Goal: Information Seeking & Learning: Compare options

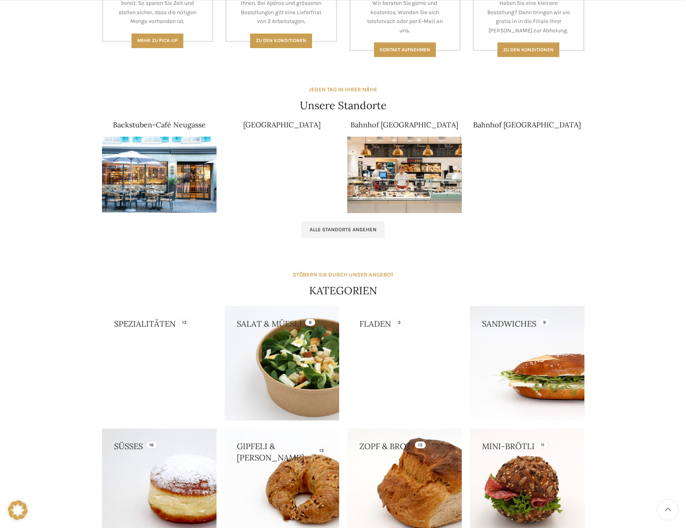
scroll to position [526, 0]
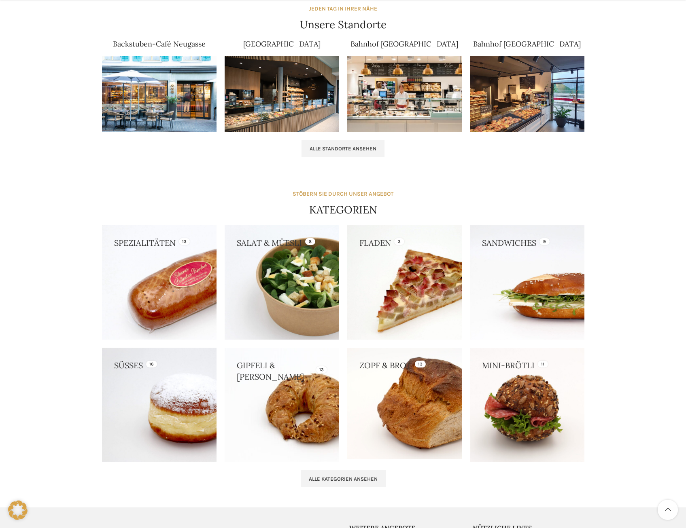
click at [186, 294] on link at bounding box center [159, 282] width 114 height 114
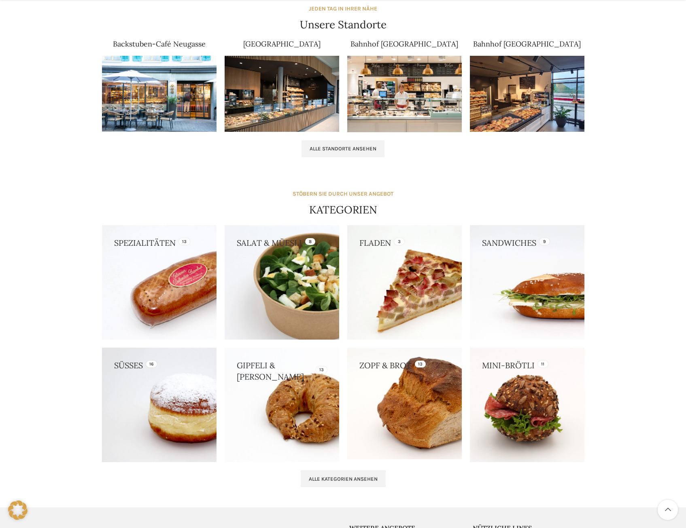
click at [311, 295] on link at bounding box center [281, 282] width 114 height 114
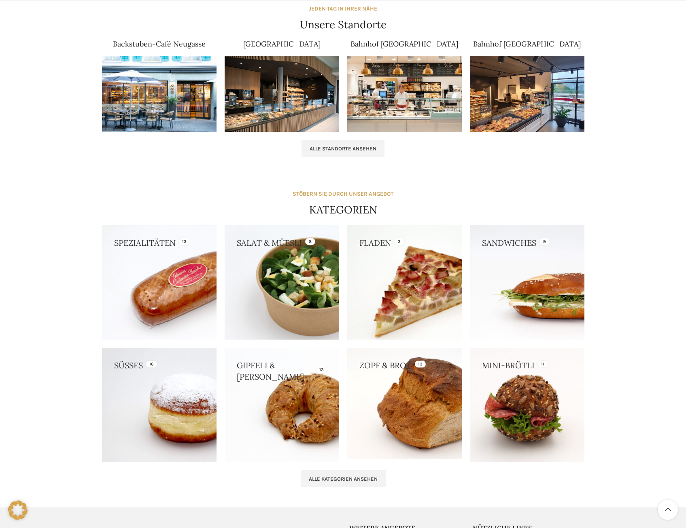
click at [409, 256] on link at bounding box center [404, 282] width 114 height 114
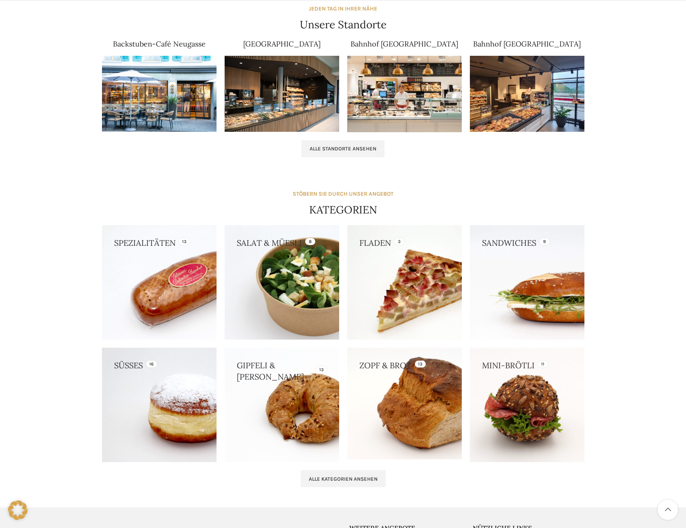
click at [534, 275] on link at bounding box center [527, 282] width 114 height 114
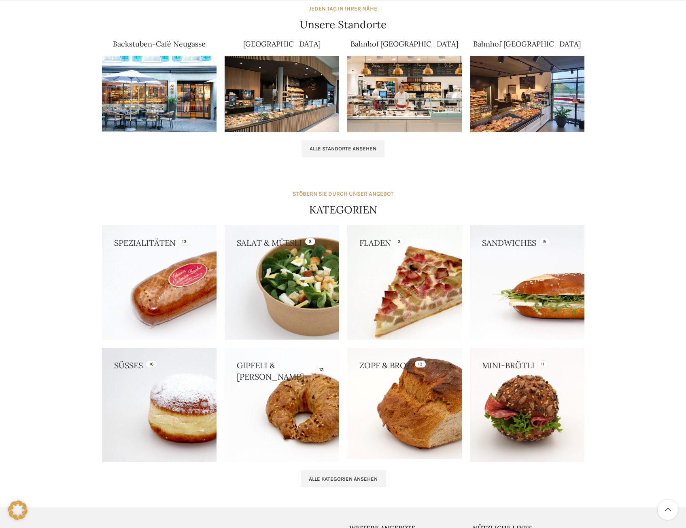
click at [420, 305] on link at bounding box center [404, 282] width 114 height 114
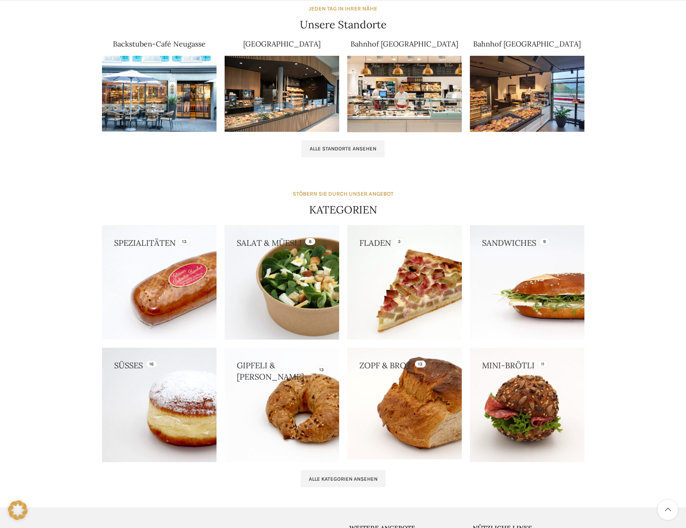
scroll to position [566, 0]
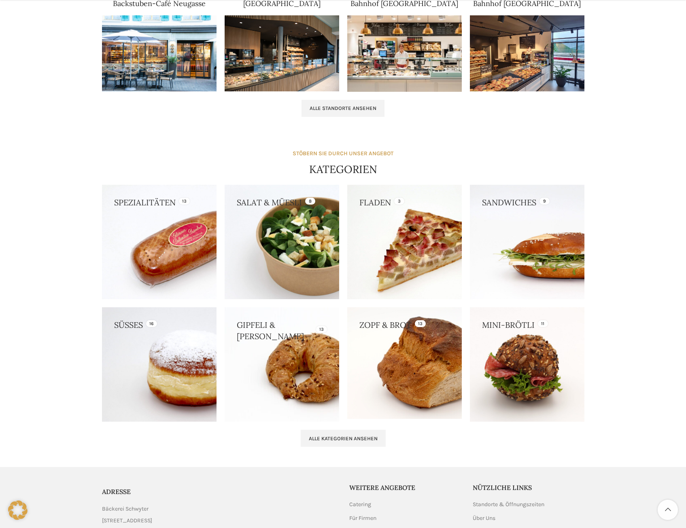
click at [205, 366] on link at bounding box center [159, 364] width 114 height 114
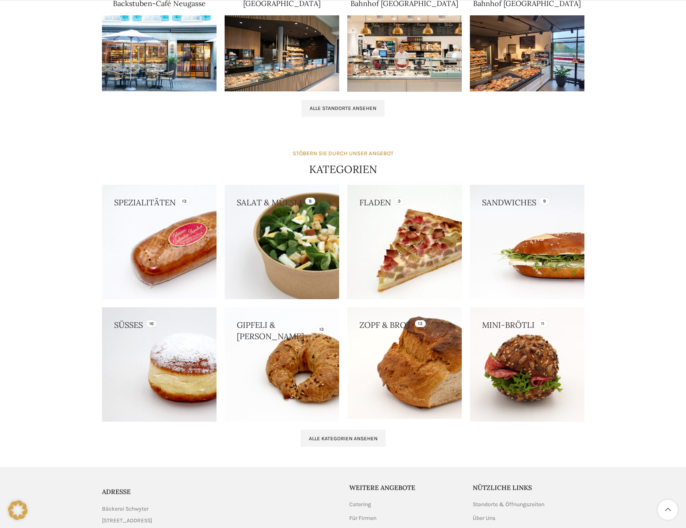
click at [324, 235] on link at bounding box center [281, 242] width 114 height 114
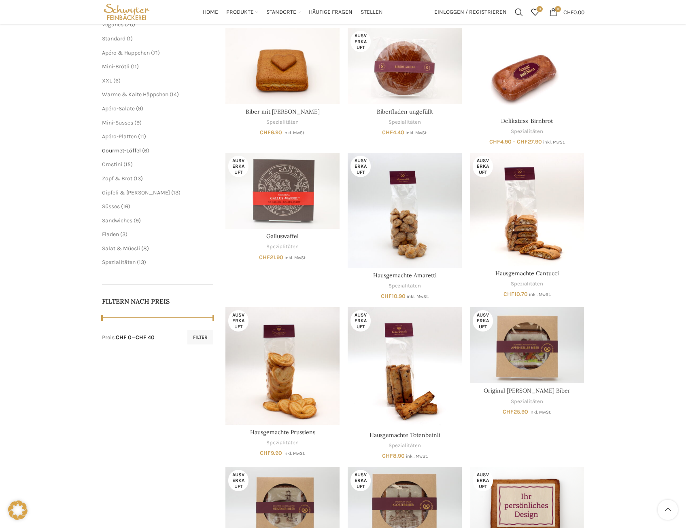
scroll to position [40, 0]
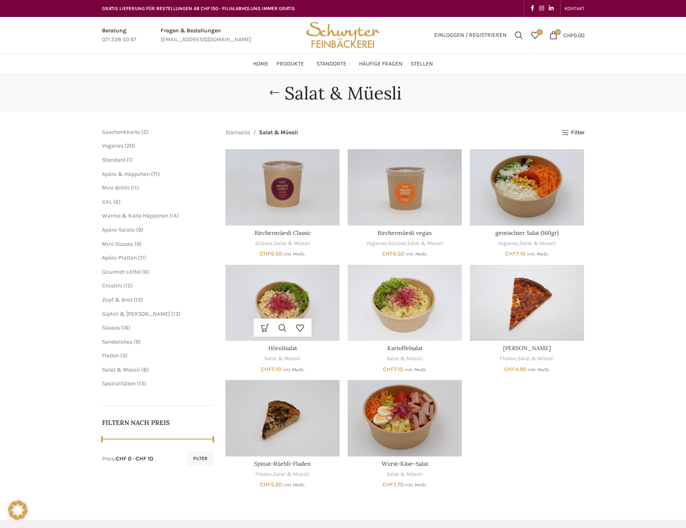
click at [311, 277] on img "Hörnlisalat" at bounding box center [282, 303] width 114 height 76
click at [449, 296] on img "Kartoffelsalat" at bounding box center [404, 303] width 114 height 76
click at [449, 411] on img "Wurst-Käse-Salat" at bounding box center [404, 418] width 114 height 76
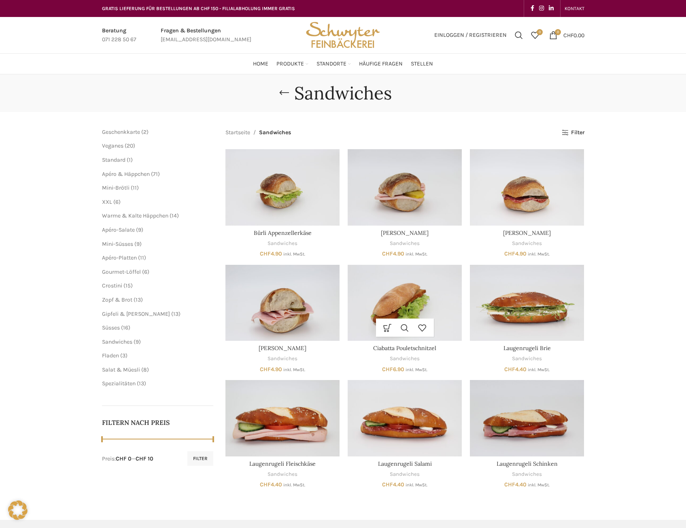
click at [436, 283] on img "Ciabatta Pouletschnitzel" at bounding box center [404, 303] width 114 height 76
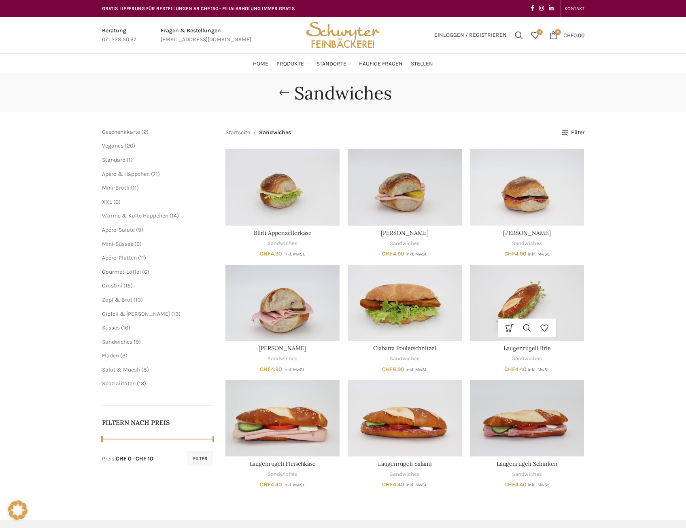
click at [512, 290] on img "Laugenrugeli Brie" at bounding box center [527, 303] width 114 height 76
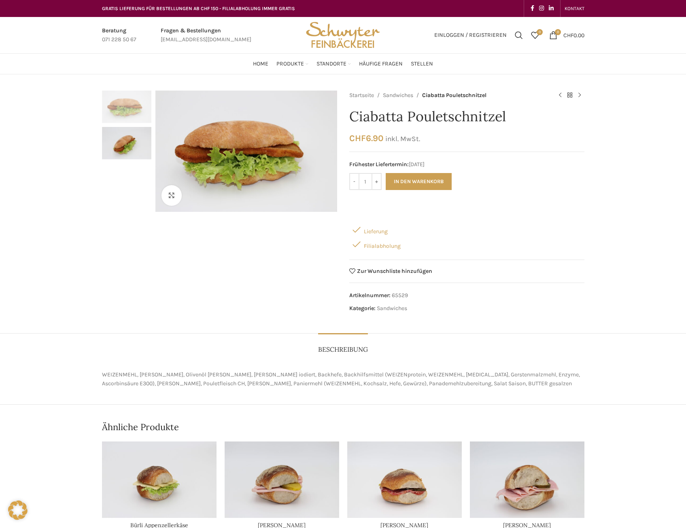
click at [133, 148] on img "2 / 2" at bounding box center [126, 143] width 49 height 32
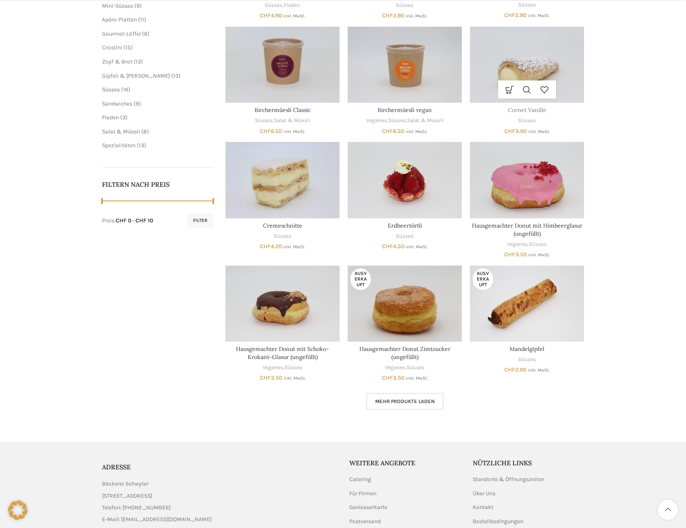
scroll to position [243, 0]
